Goal: Task Accomplishment & Management: Use online tool/utility

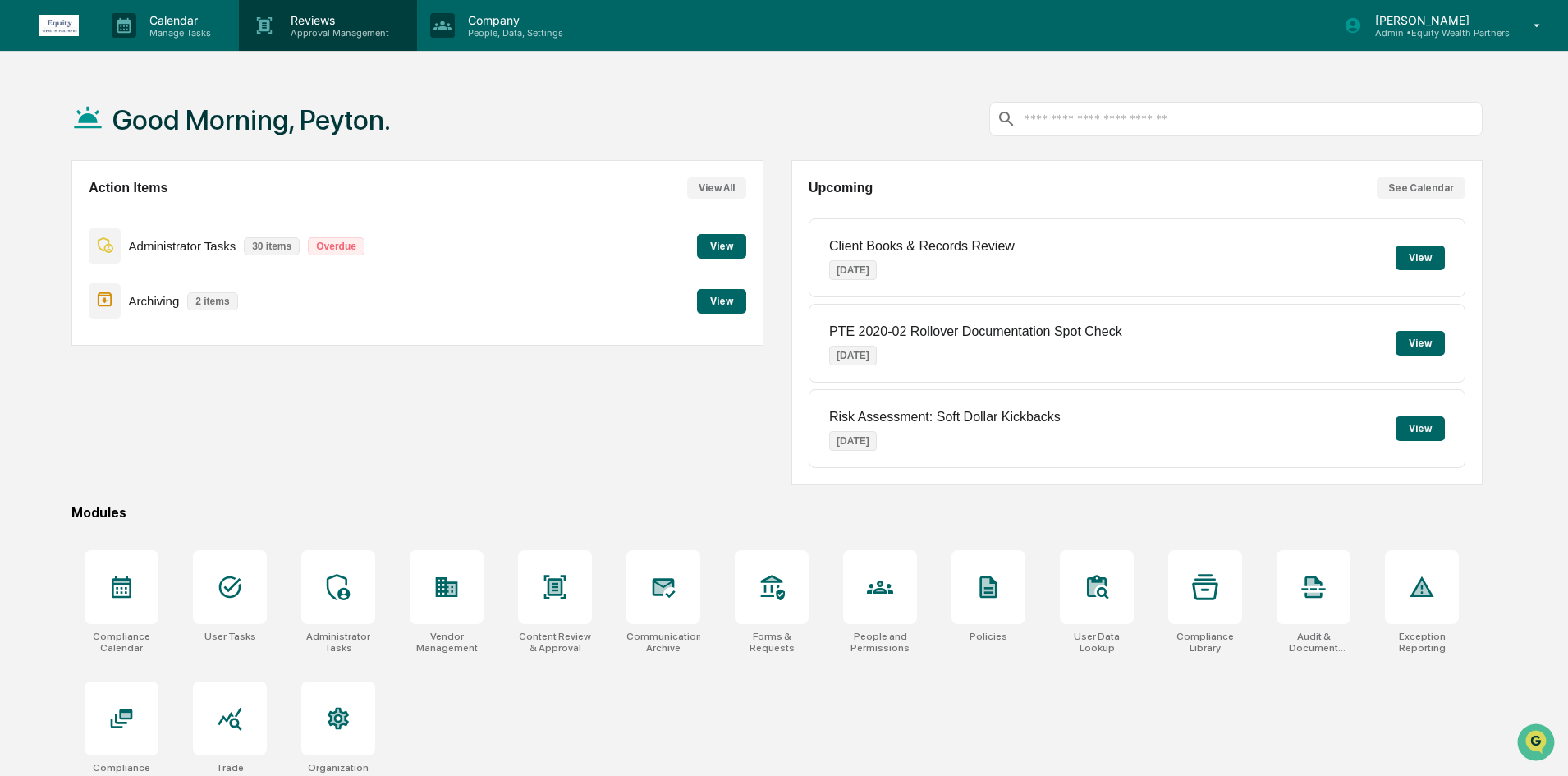
click at [329, 22] on p "Reviews" at bounding box center [337, 20] width 119 height 14
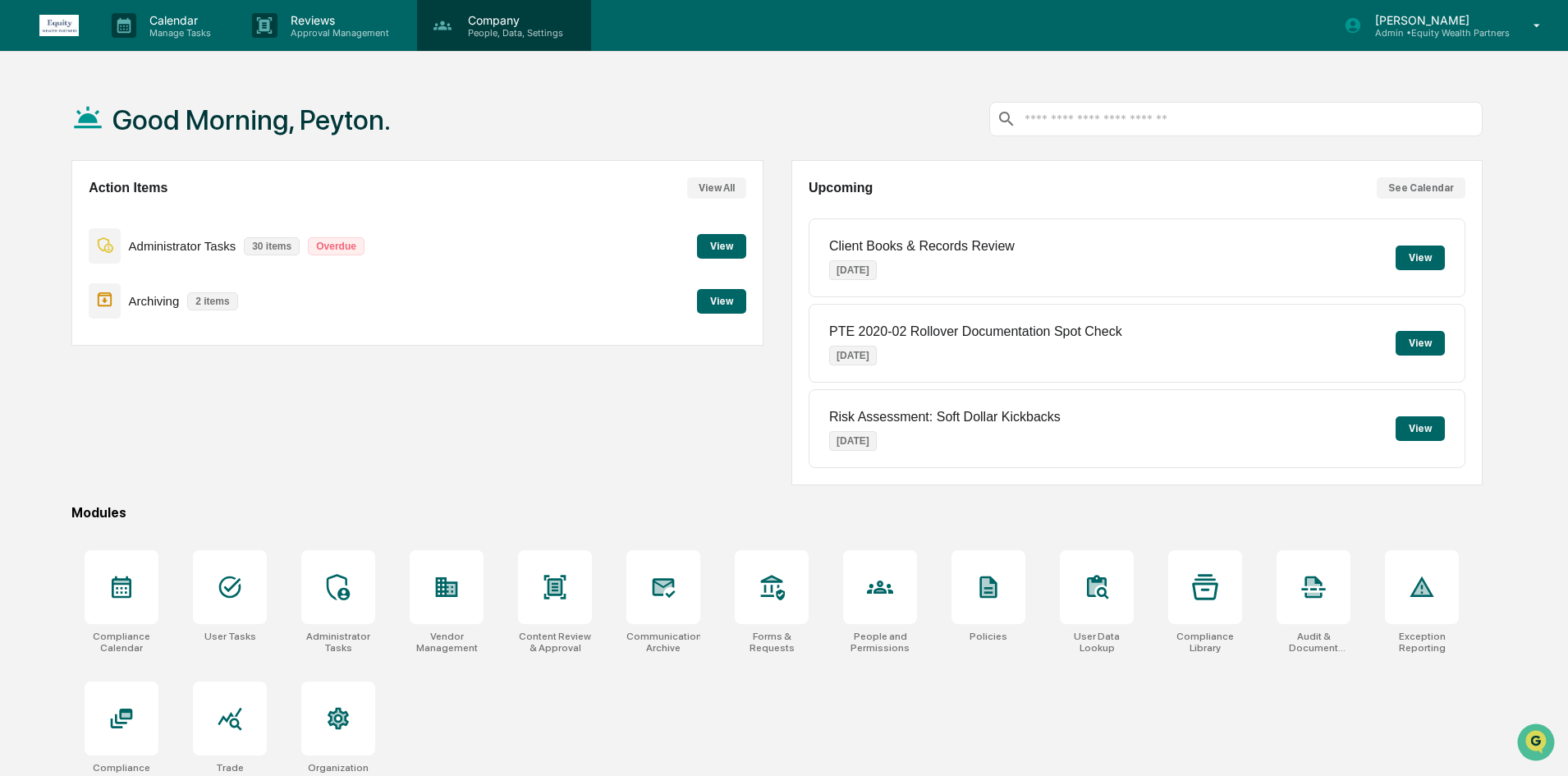
click at [462, 13] on p "Company" at bounding box center [512, 20] width 116 height 14
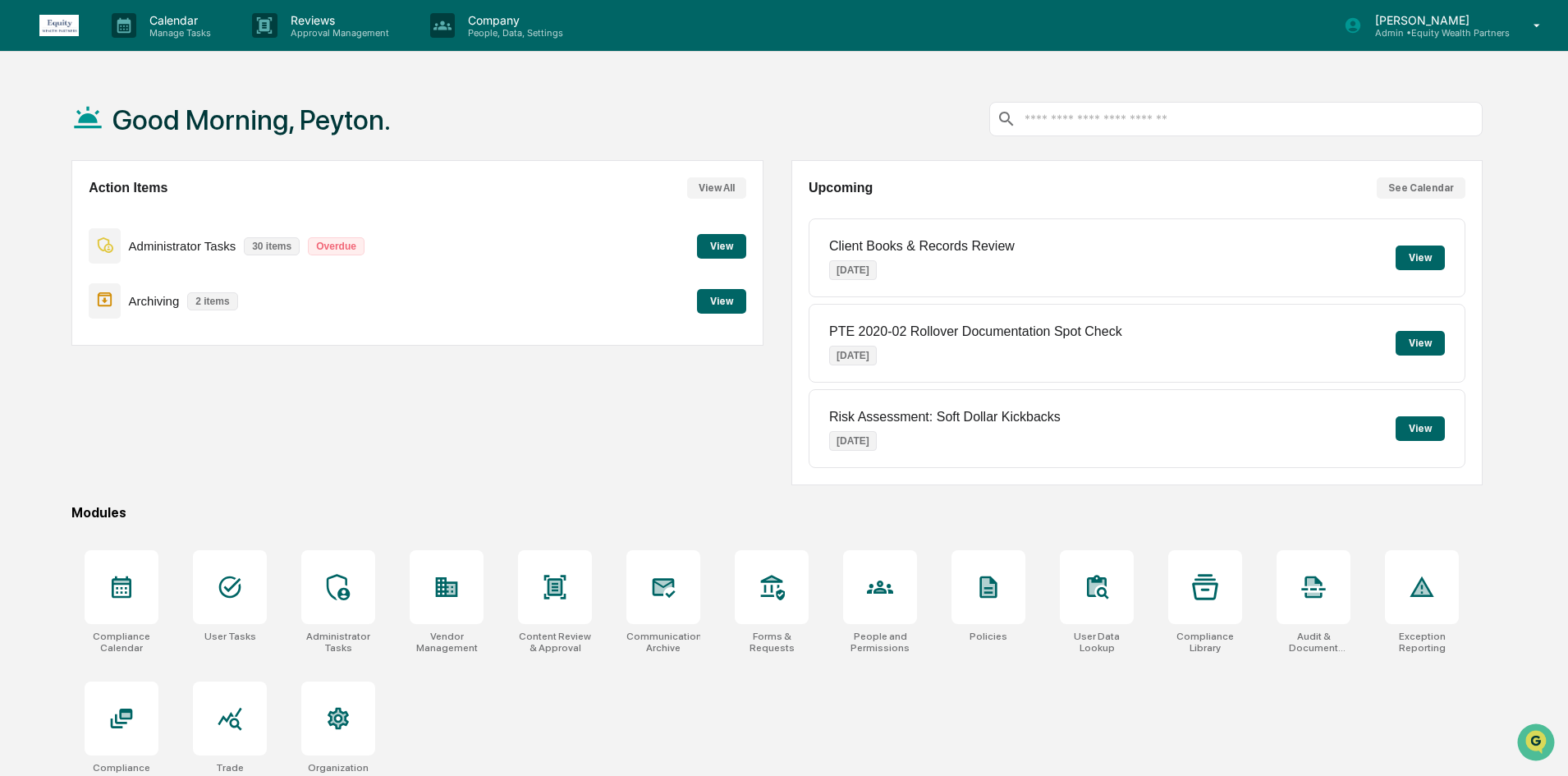
click at [138, 23] on p "Calendar" at bounding box center [177, 20] width 83 height 14
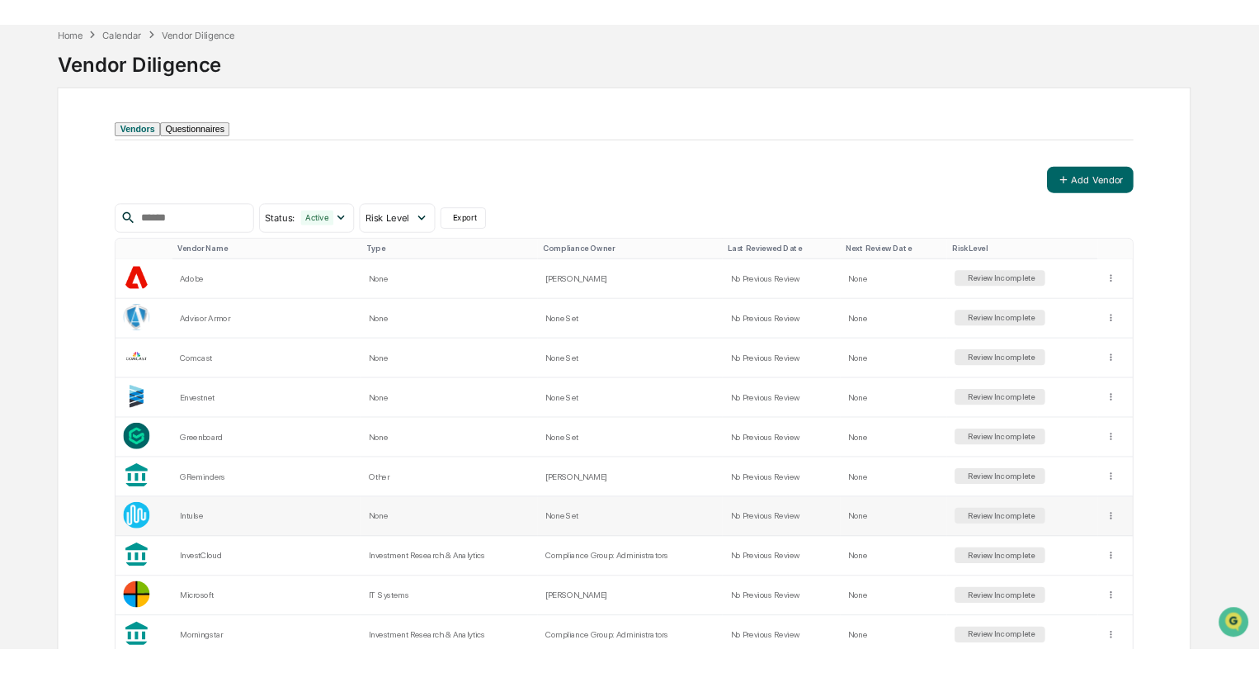
scroll to position [78, 0]
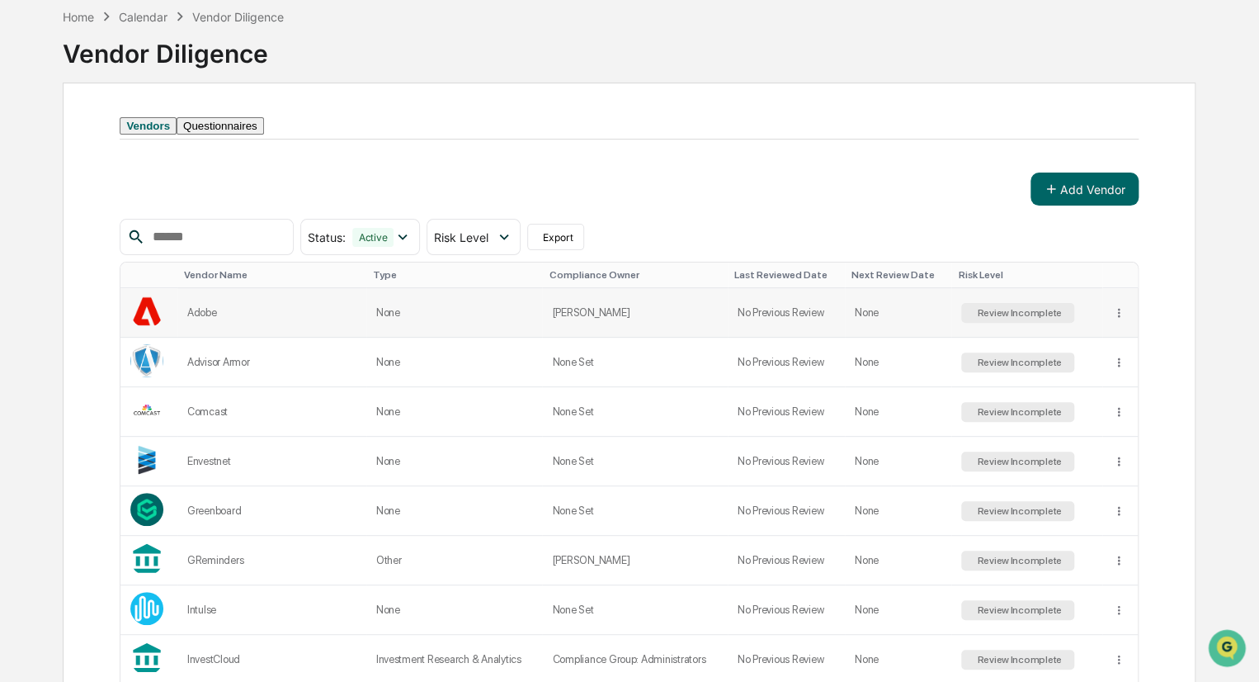
click at [976, 319] on div "Review Incomplete" at bounding box center [1018, 313] width 88 height 12
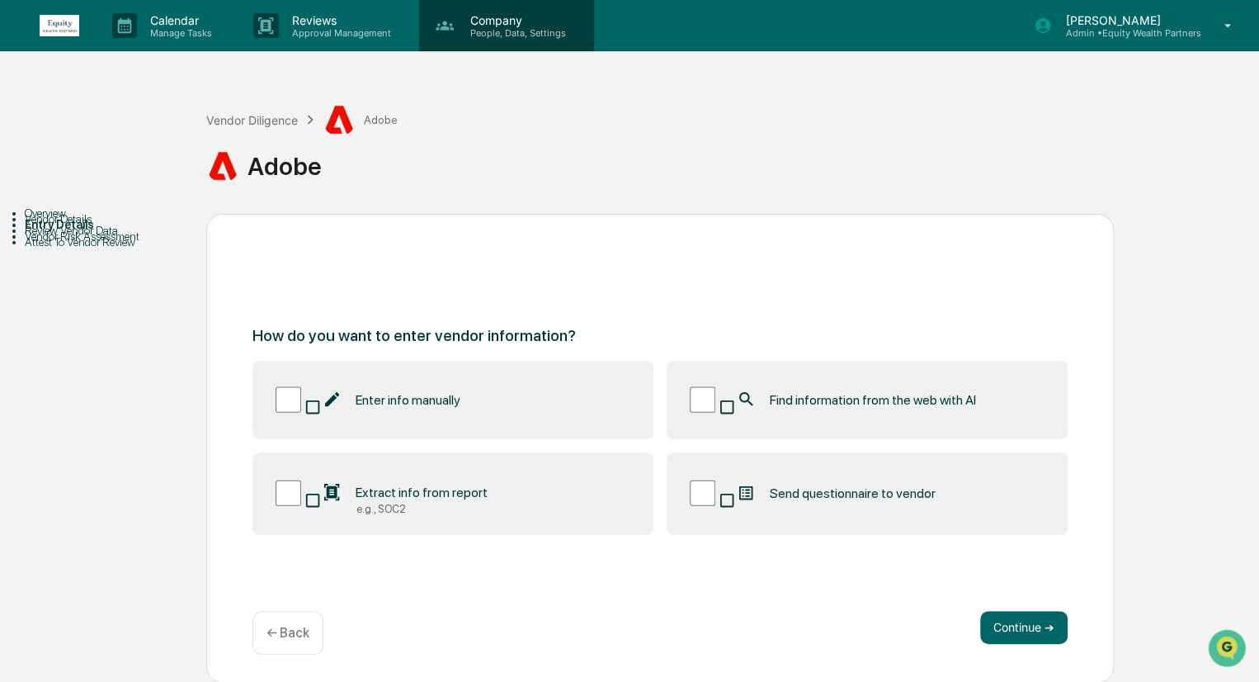
click at [505, 31] on p "People, Data, Settings" at bounding box center [515, 33] width 117 height 12
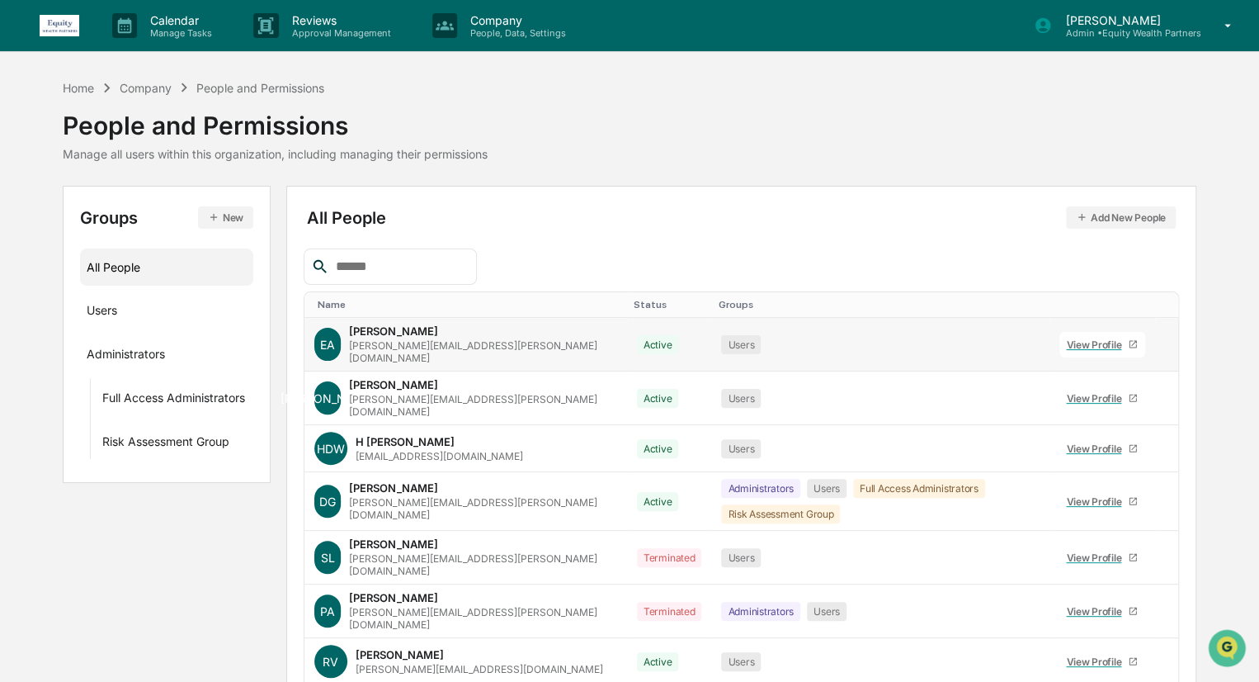
click at [1079, 338] on div "View Profile" at bounding box center [1097, 344] width 62 height 12
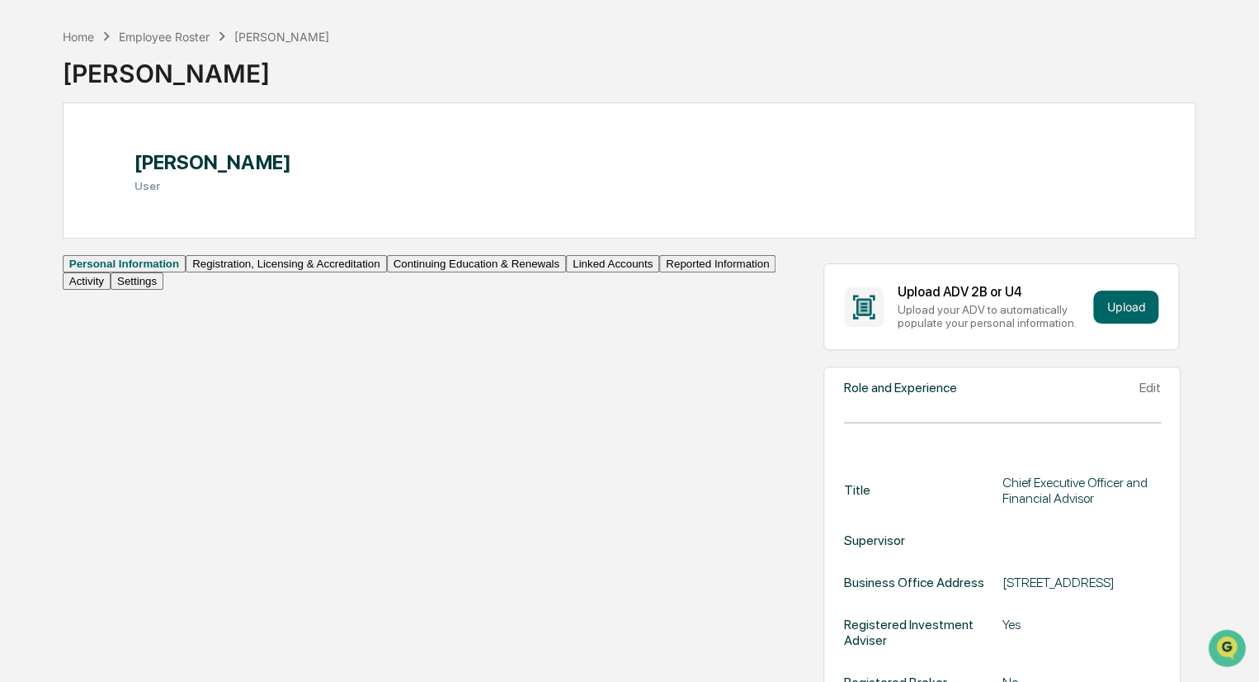
scroll to position [165, 0]
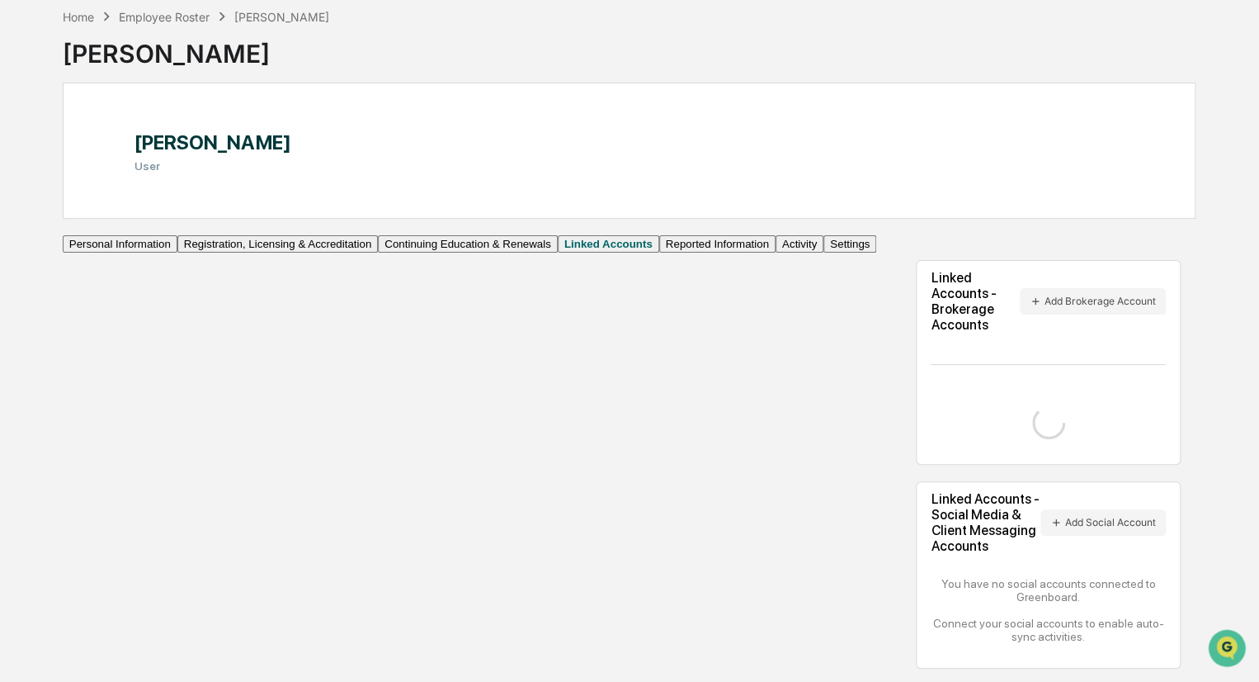
scroll to position [95, 0]
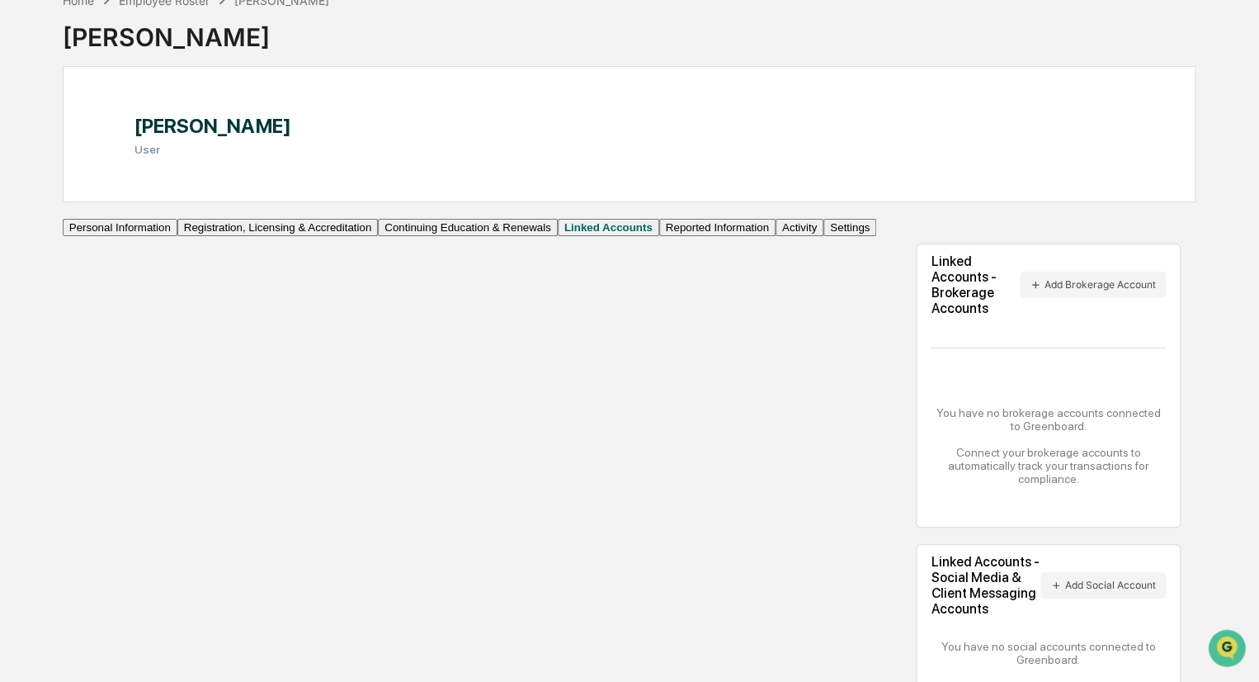
drag, startPoint x: 814, startPoint y: 38, endPoint x: 858, endPoint y: 36, distance: 44.6
click at [814, 38] on div "Home Employee Roster [PERSON_NAME] [PERSON_NAME]" at bounding box center [629, 24] width 1133 height 83
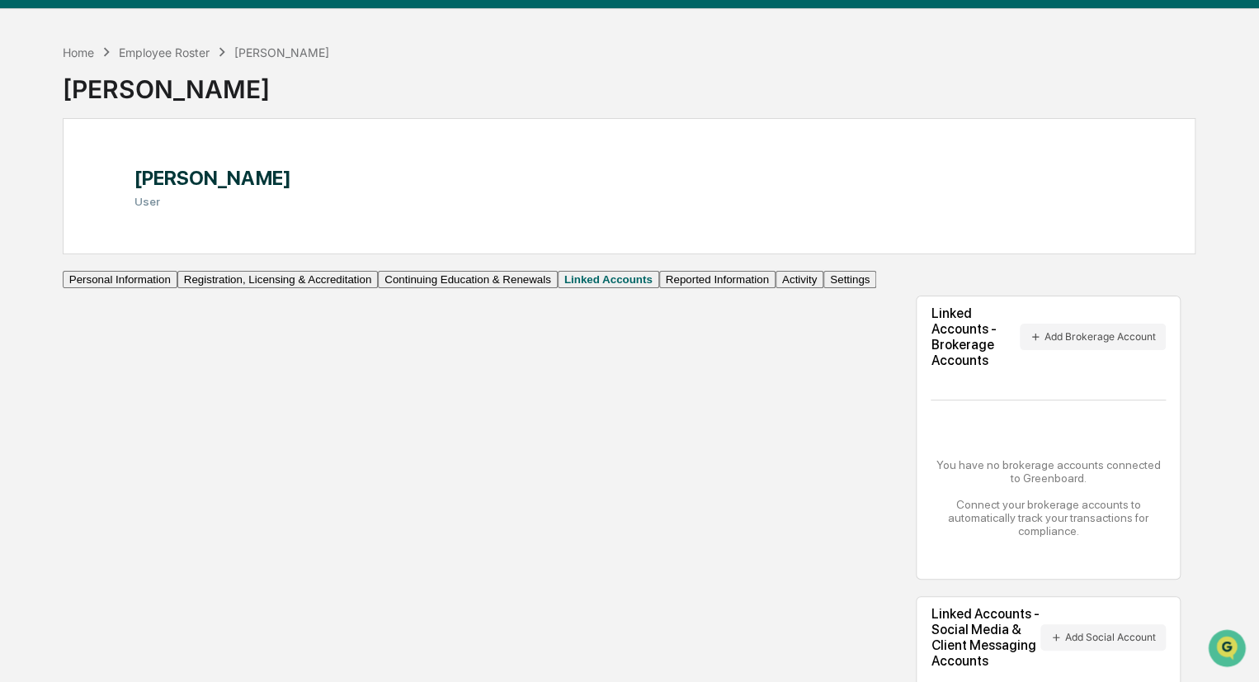
scroll to position [0, 0]
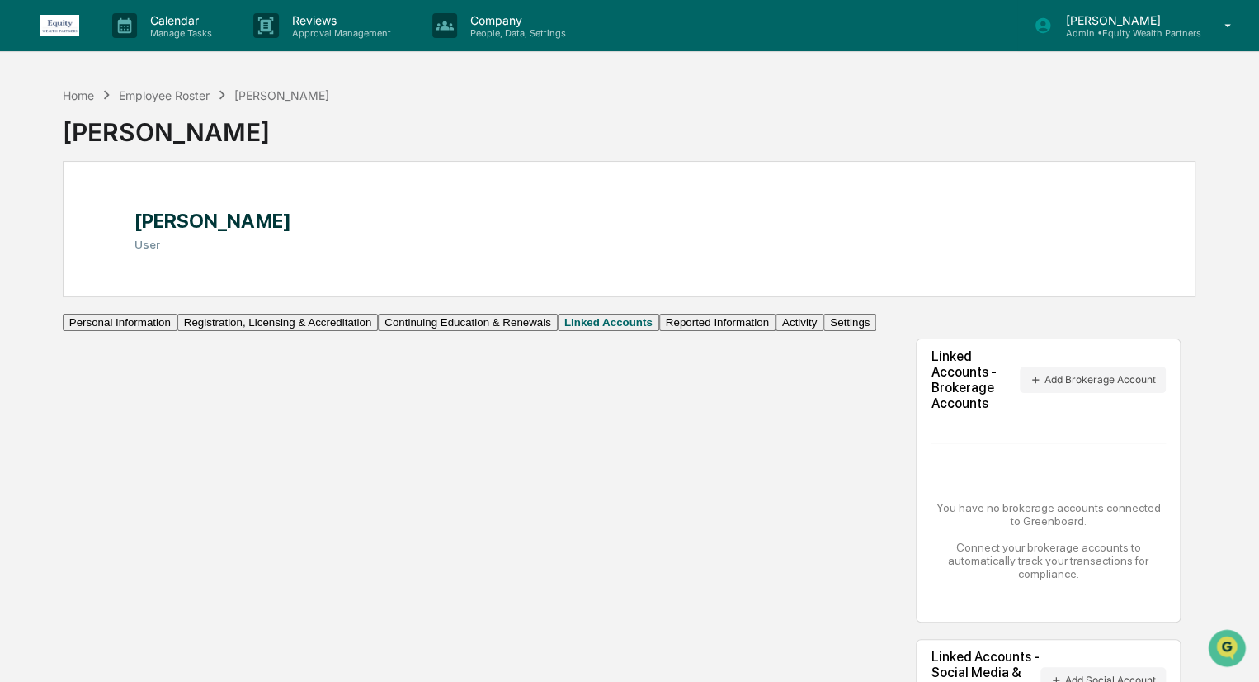
click at [1217, 27] on icon at bounding box center [1228, 26] width 29 height 16
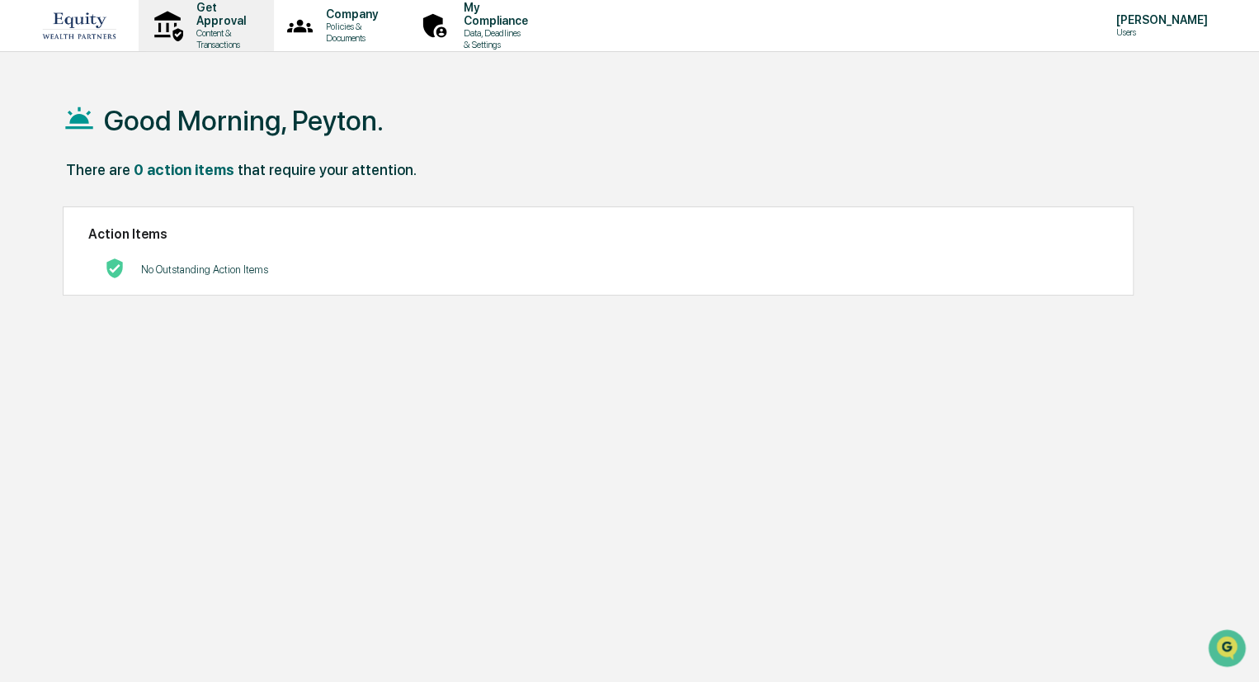
click at [214, 13] on p "Get Approval" at bounding box center [218, 14] width 71 height 26
